Goal: Task Accomplishment & Management: Manage account settings

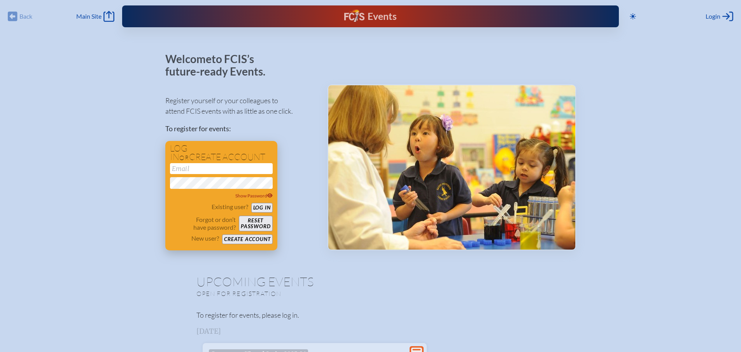
type input "[EMAIL_ADDRESS][DOMAIN_NAME]"
click at [267, 206] on button "Log in" at bounding box center [261, 208] width 21 height 10
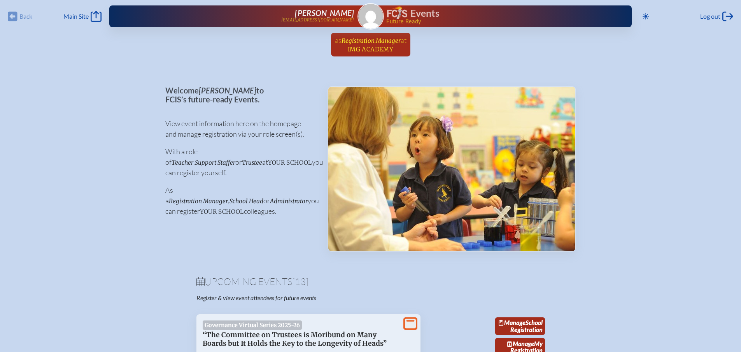
click at [387, 44] on span "Registration Manager" at bounding box center [371, 40] width 59 height 7
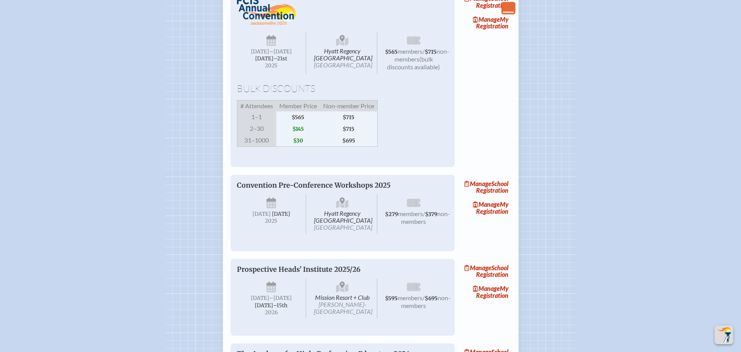
scroll to position [1012, 0]
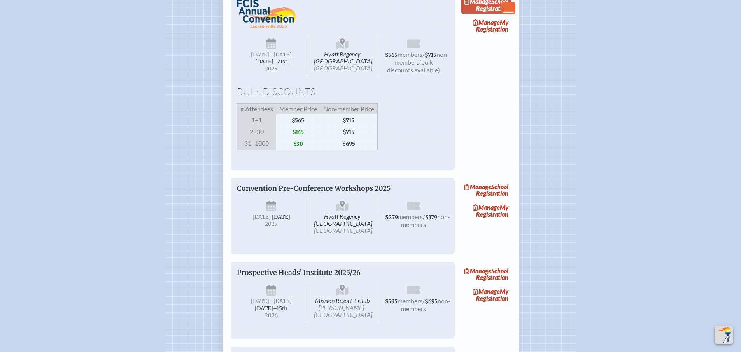
click at [490, 14] on link "Manage School Registration" at bounding box center [486, 5] width 50 height 18
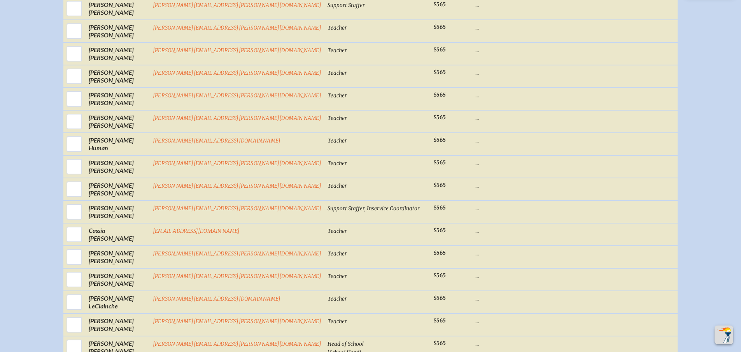
scroll to position [934, 0]
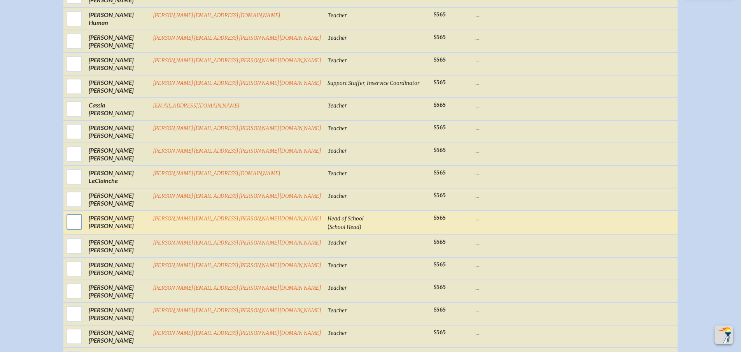
click at [84, 226] on input "checkbox" at bounding box center [74, 221] width 19 height 19
checkbox input "true"
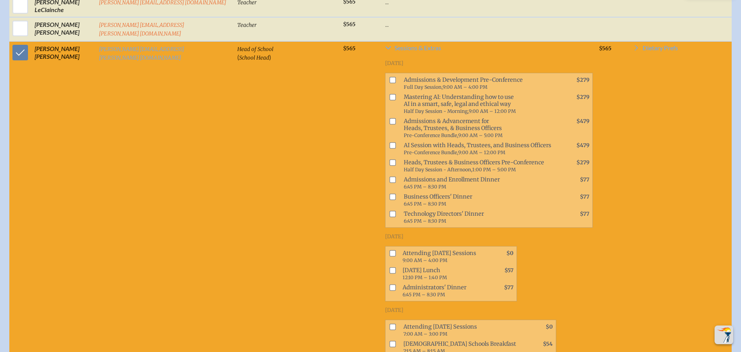
scroll to position [1136, 0]
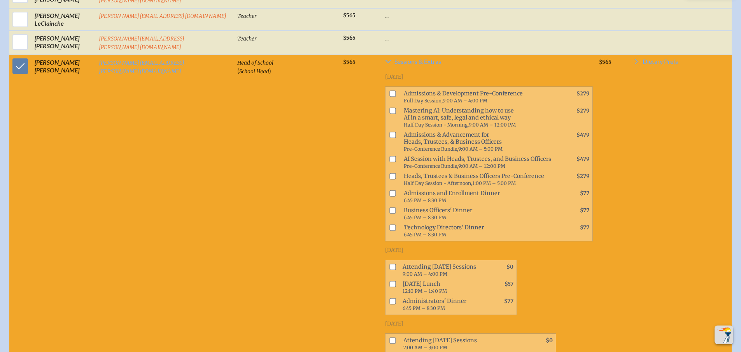
click at [263, 210] on td "Head of School ( School Head )" at bounding box center [287, 225] width 106 height 341
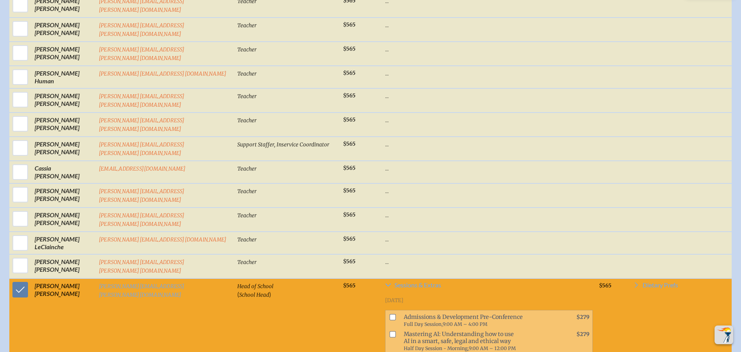
scroll to position [825, 0]
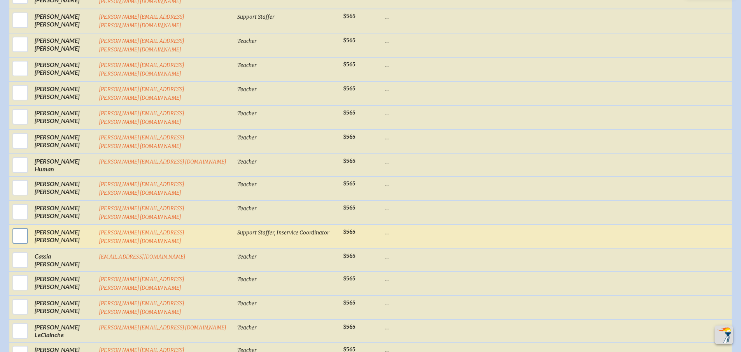
click at [15, 226] on input "checkbox" at bounding box center [20, 235] width 19 height 19
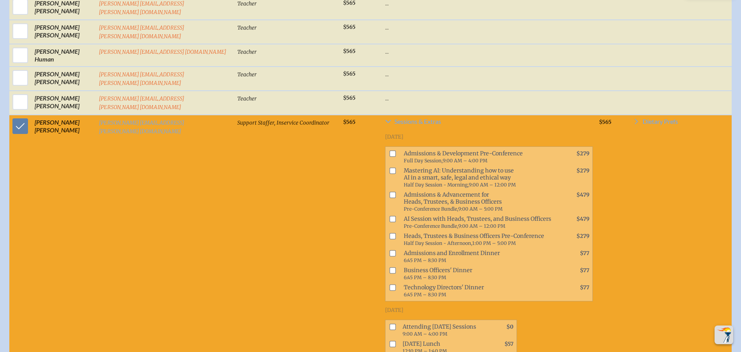
scroll to position [864, 0]
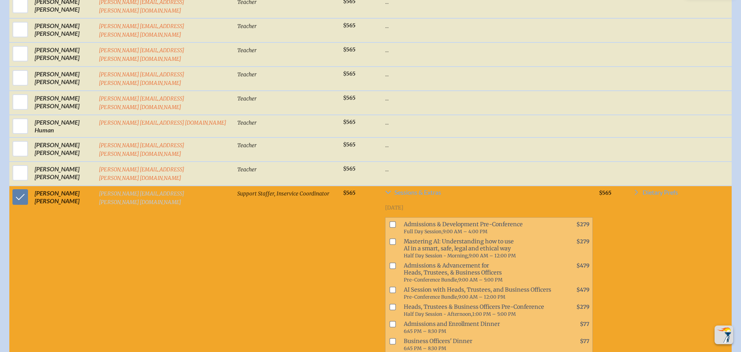
click at [126, 190] on link "[PERSON_NAME][EMAIL_ADDRESS][PERSON_NAME][DOMAIN_NAME]" at bounding box center [142, 197] width 86 height 15
click at [16, 187] on input "checkbox" at bounding box center [20, 196] width 19 height 19
checkbox input "false"
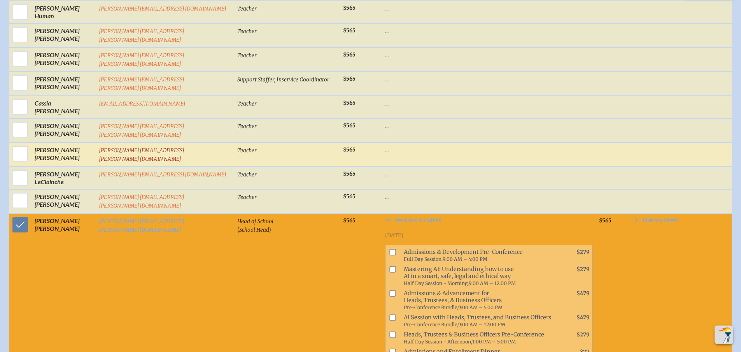
scroll to position [1019, 0]
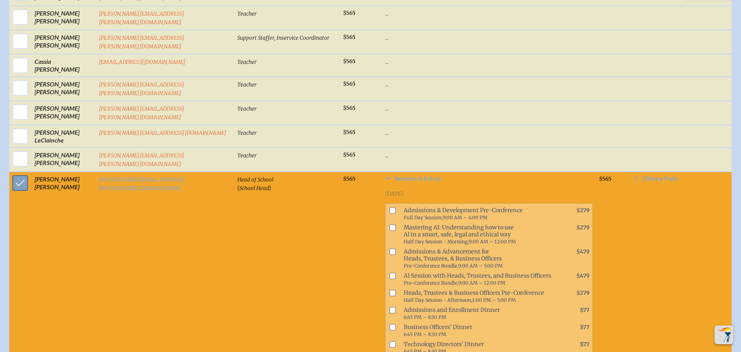
click at [20, 173] on input "checkbox" at bounding box center [20, 182] width 19 height 19
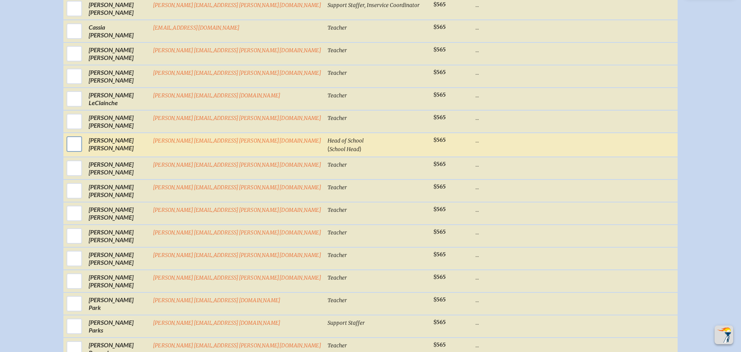
click at [84, 147] on input "checkbox" at bounding box center [74, 143] width 19 height 19
checkbox input "true"
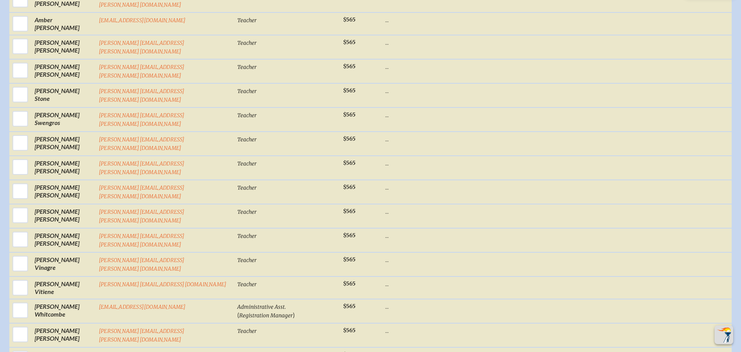
scroll to position [1914, 0]
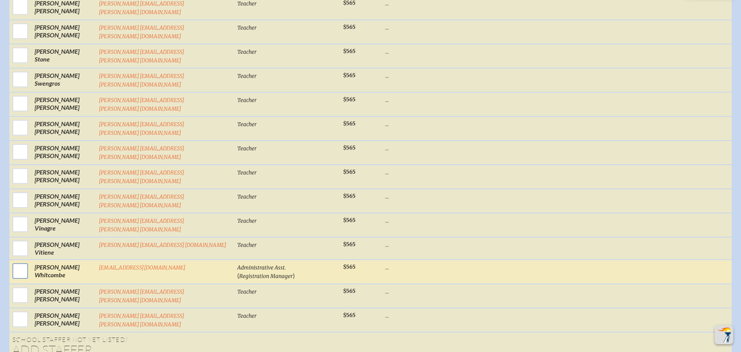
click at [21, 261] on input "checkbox" at bounding box center [20, 270] width 19 height 19
checkbox input "true"
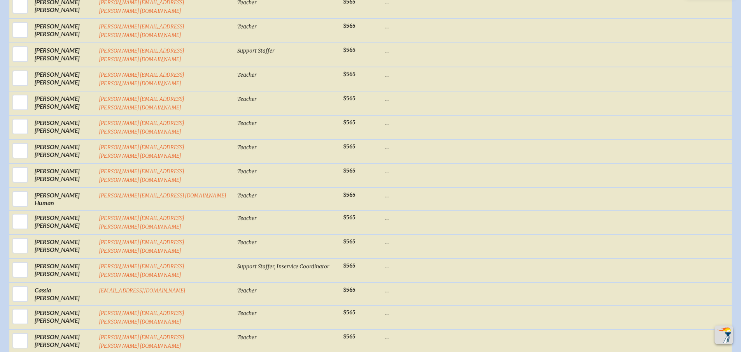
scroll to position [786, 0]
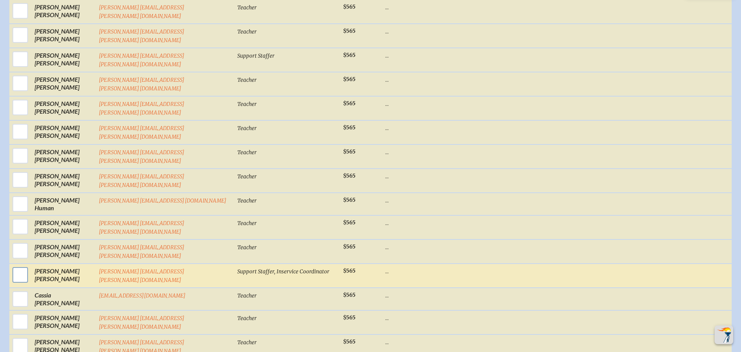
click at [19, 265] on input "checkbox" at bounding box center [20, 274] width 19 height 19
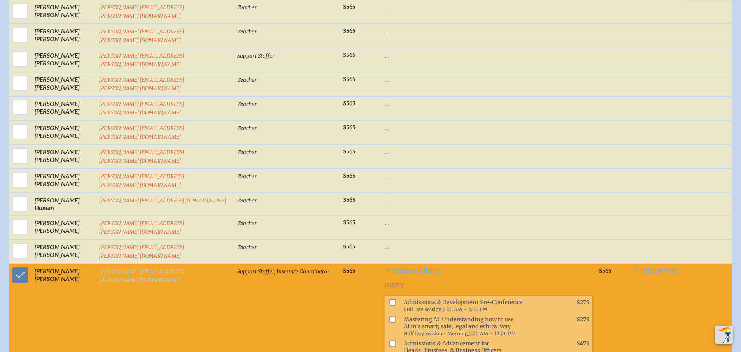
click at [119, 268] on link "[PERSON_NAME][EMAIL_ADDRESS][PERSON_NAME][DOMAIN_NAME]" at bounding box center [142, 275] width 86 height 15
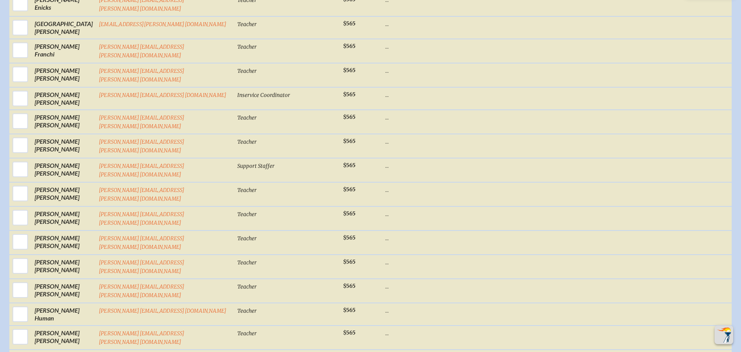
scroll to position [662, 0]
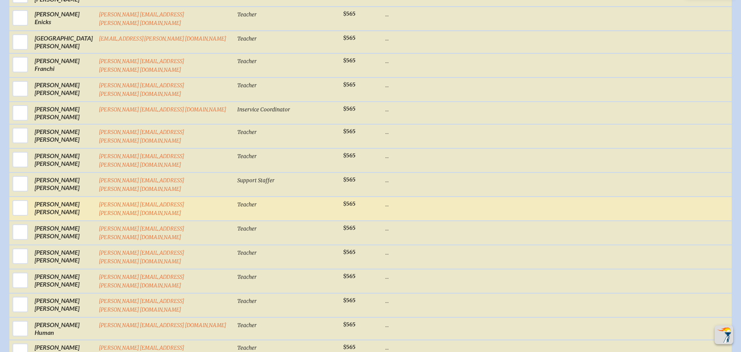
click at [385, 200] on p "..." at bounding box center [489, 204] width 208 height 8
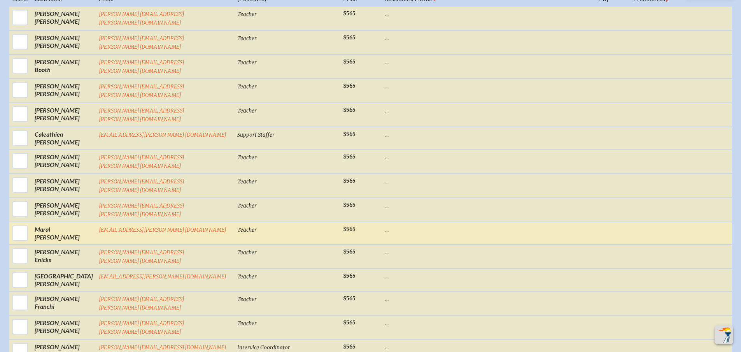
scroll to position [272, 0]
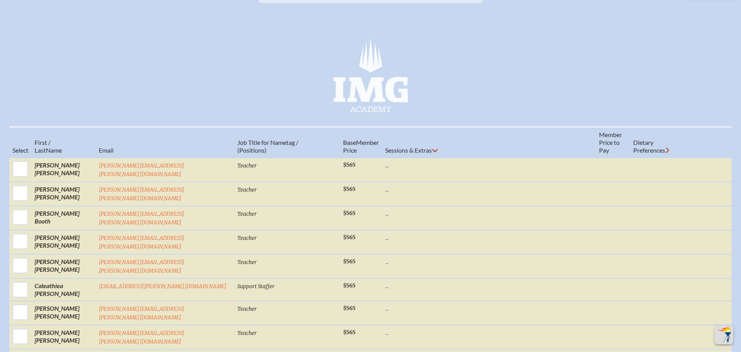
click at [432, 153] on icon at bounding box center [435, 150] width 6 height 6
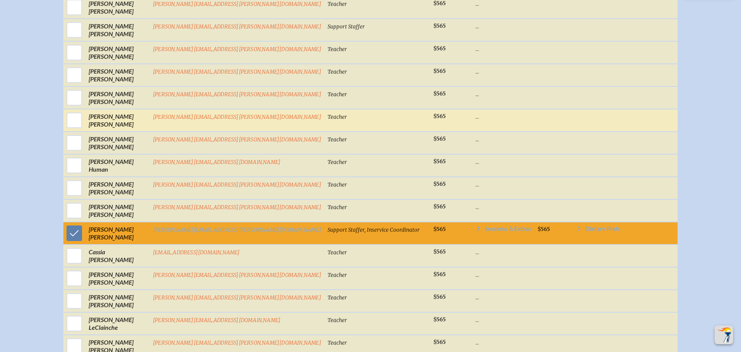
scroll to position [817, 0]
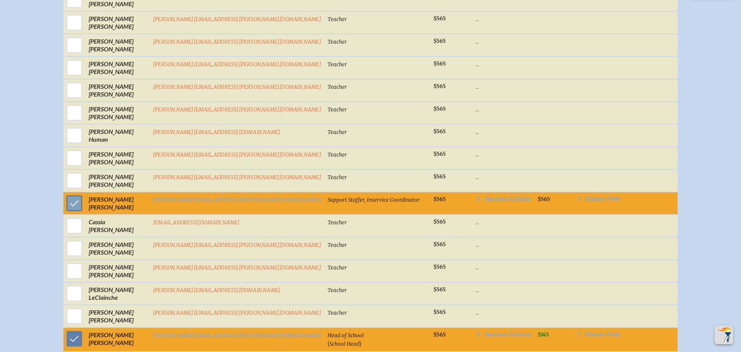
click at [84, 207] on input "checkbox" at bounding box center [74, 202] width 19 height 19
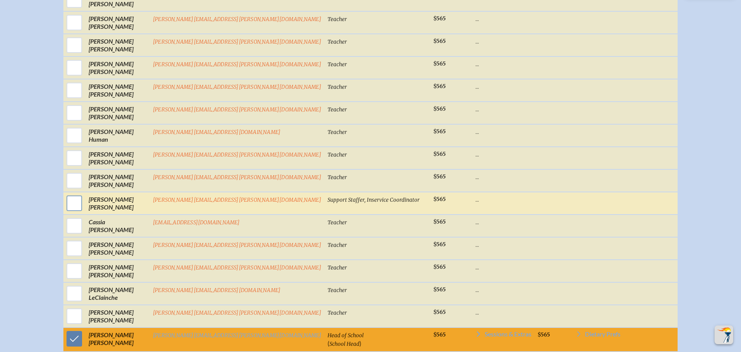
click at [84, 207] on input "checkbox" at bounding box center [74, 202] width 19 height 19
checkbox input "true"
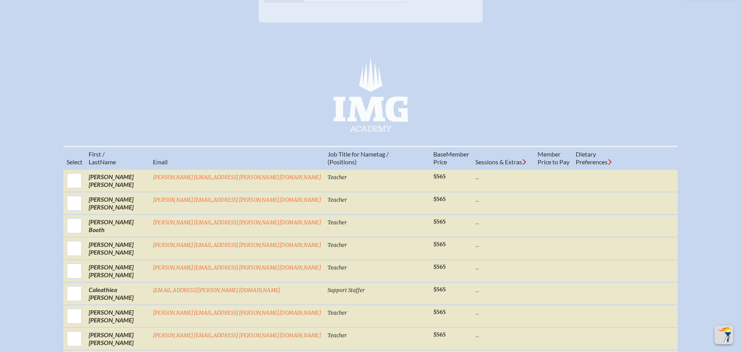
scroll to position [233, 0]
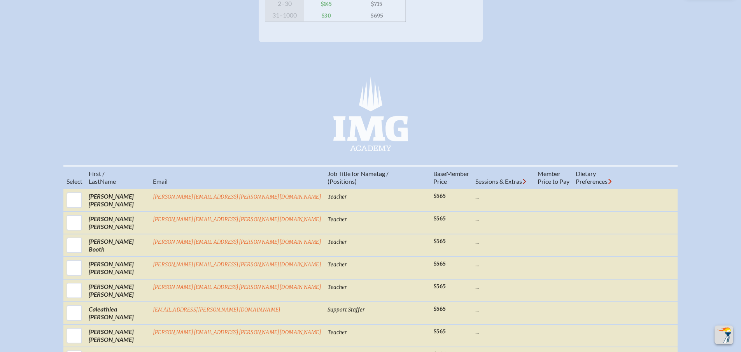
click at [522, 184] on icon at bounding box center [524, 181] width 4 height 6
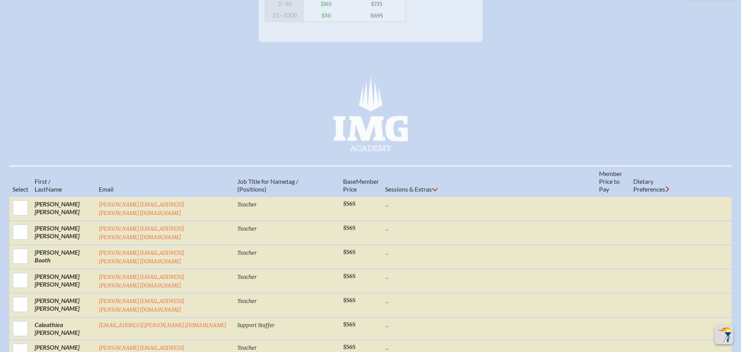
click at [669, 192] on icon at bounding box center [667, 188] width 3 height 5
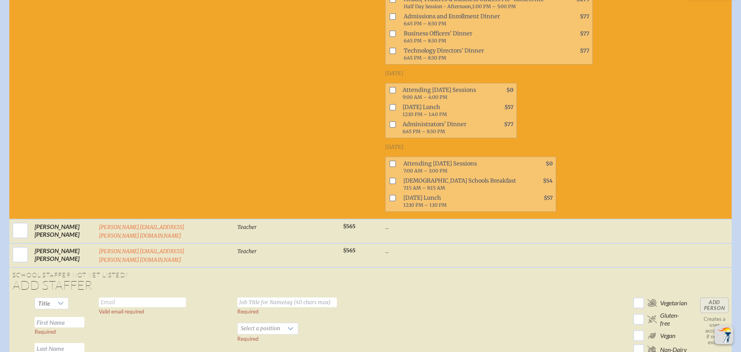
scroll to position [2607, 0]
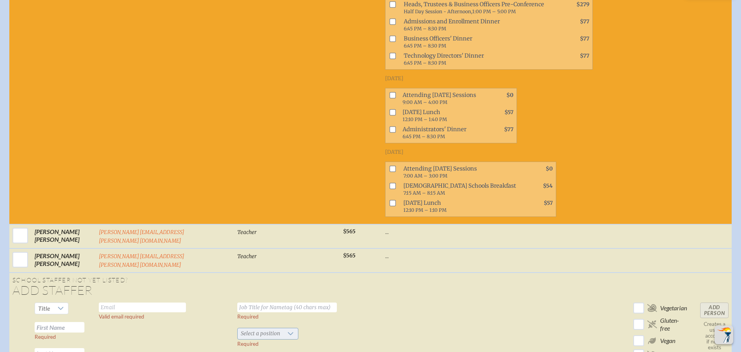
click at [288, 330] on icon at bounding box center [291, 333] width 6 height 6
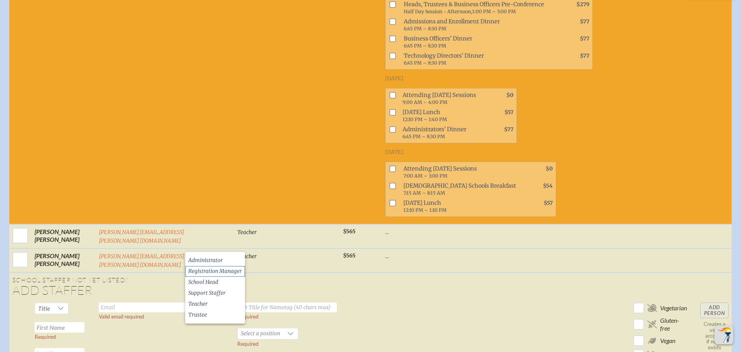
click at [233, 270] on span "Registration Manager" at bounding box center [215, 271] width 54 height 8
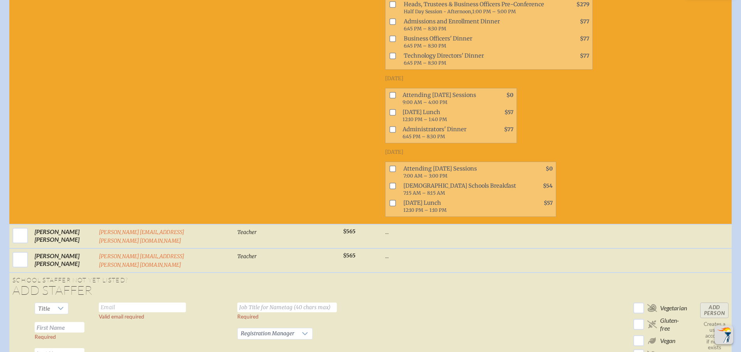
click at [234, 299] on td "Required Registration Manager Required" at bounding box center [287, 339] width 106 height 81
click at [49, 303] on span "Title" at bounding box center [44, 308] width 18 height 11
click at [49, 232] on li "Mr" at bounding box center [48, 235] width 33 height 11
click at [138, 299] on td "Valid email required" at bounding box center [165, 339] width 139 height 81
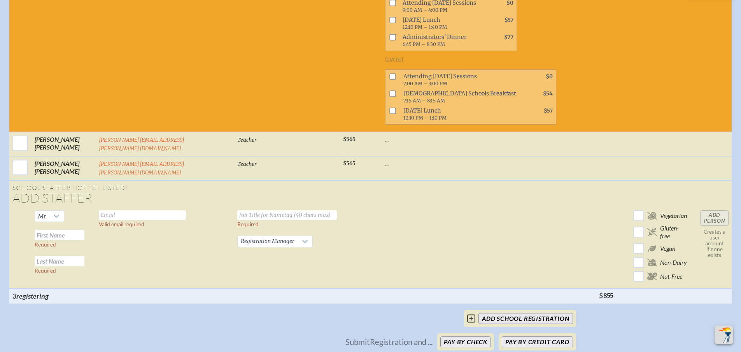
scroll to position [2724, 0]
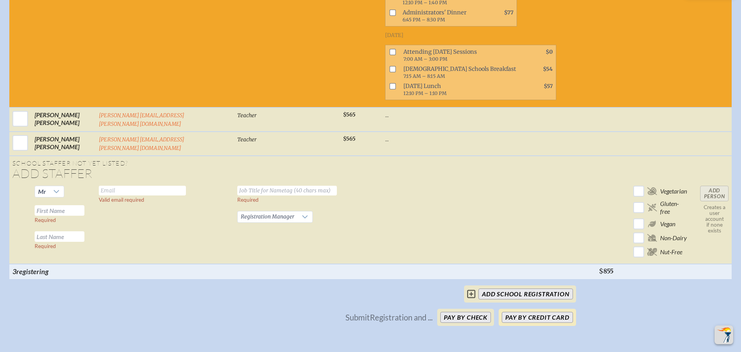
click at [547, 312] on button "Pay by Credit Card" at bounding box center [537, 317] width 71 height 11
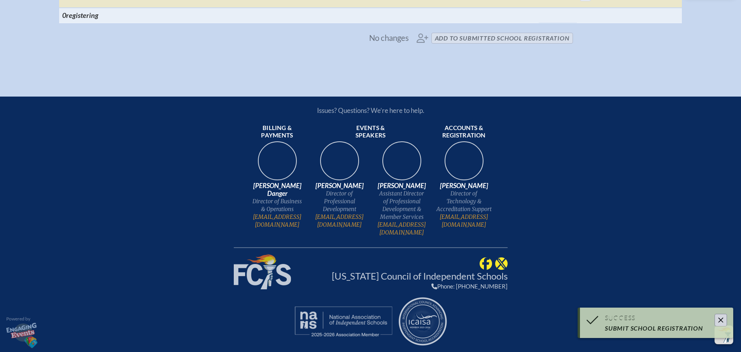
scroll to position [1948, 0]
